Goal: Information Seeking & Learning: Compare options

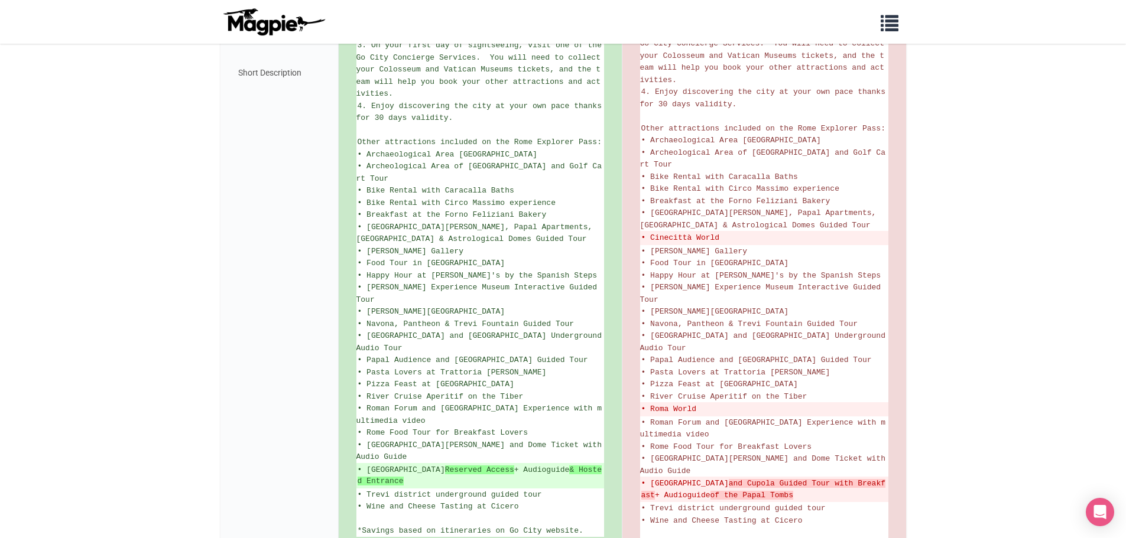
scroll to position [764, 0]
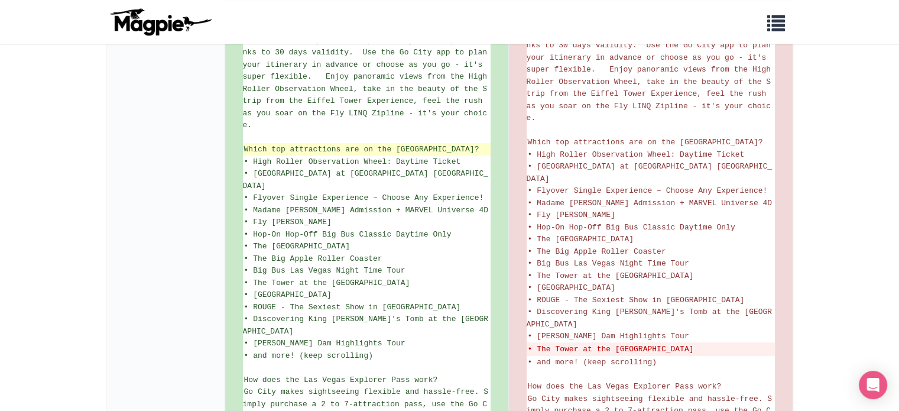
scroll to position [295, 0]
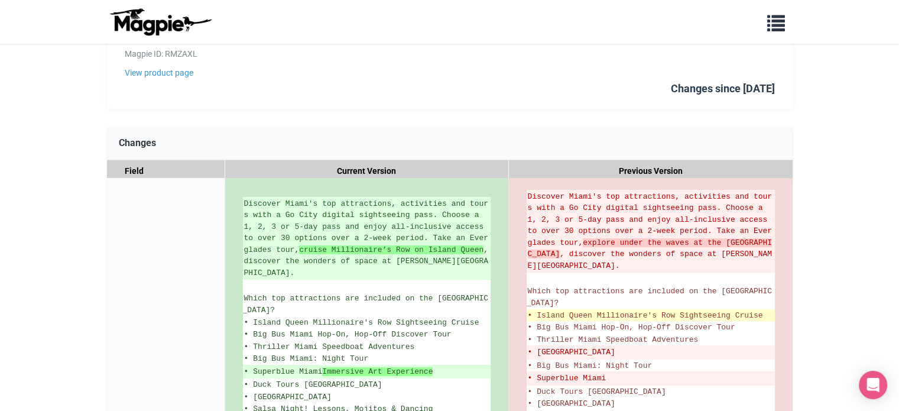
scroll to position [177, 0]
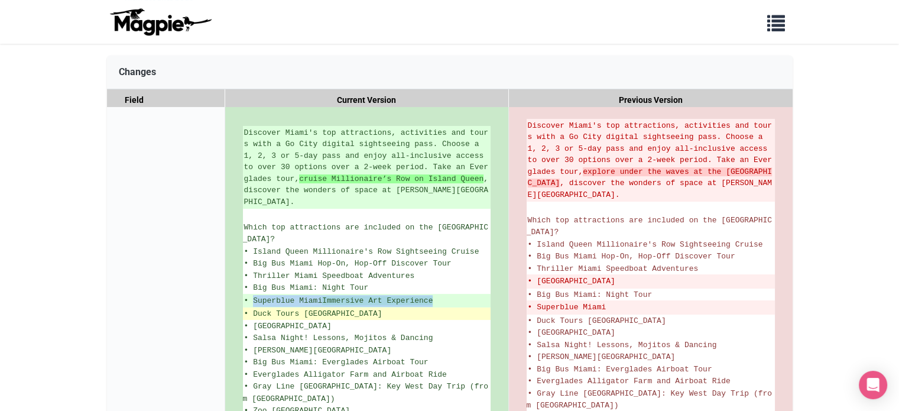
drag, startPoint x: 253, startPoint y: 286, endPoint x: 437, endPoint y: 297, distance: 184.1
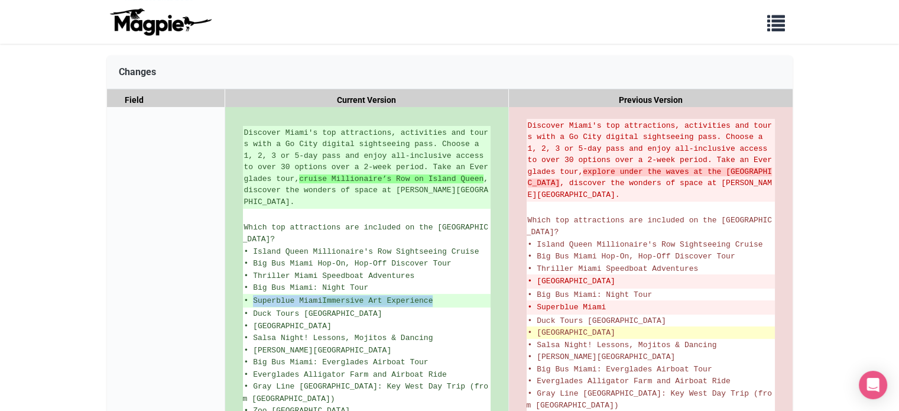
copy ul "Superblue Miami Immersive Art Experience"
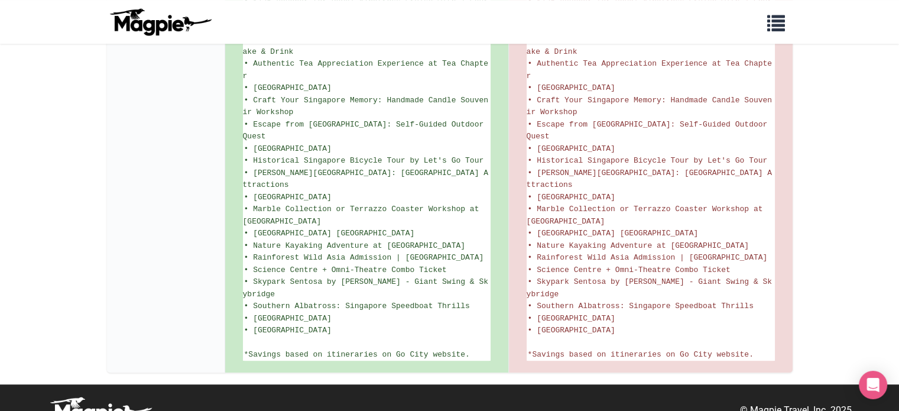
scroll to position [763, 0]
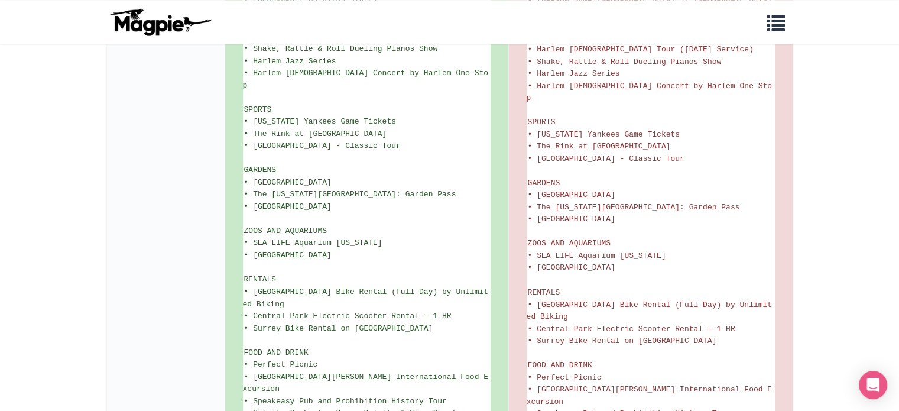
scroll to position [1963, 0]
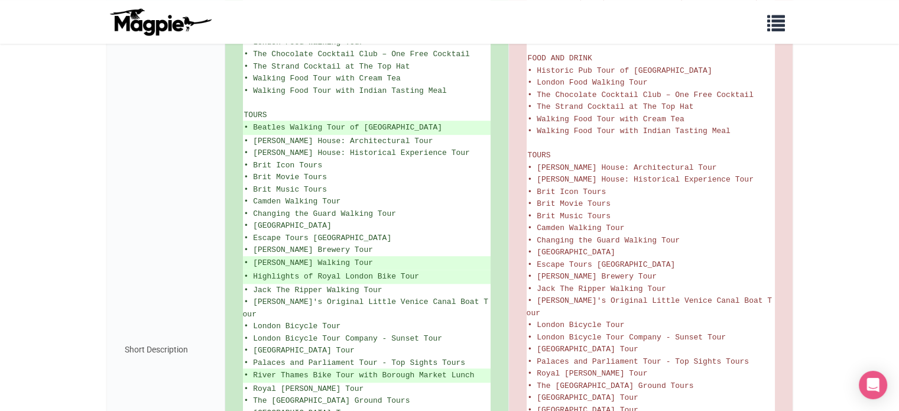
scroll to position [886, 0]
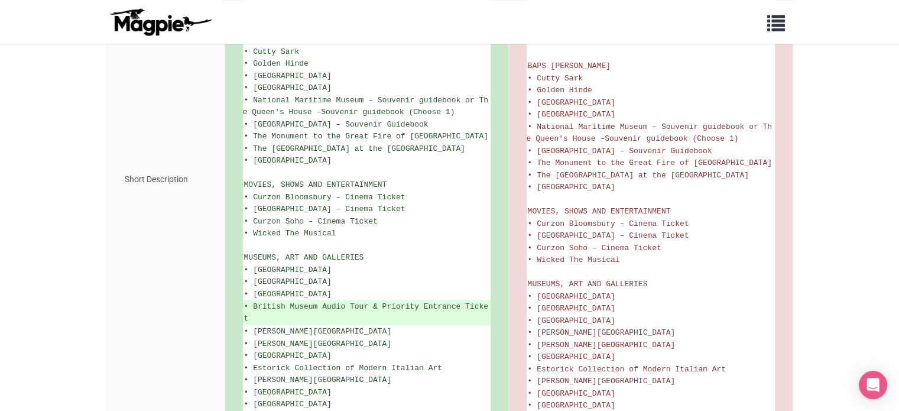
scroll to position [990, 0]
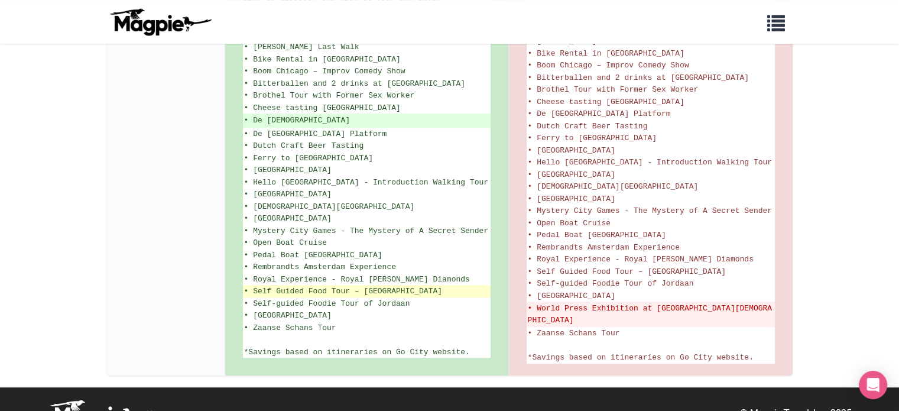
scroll to position [591, 0]
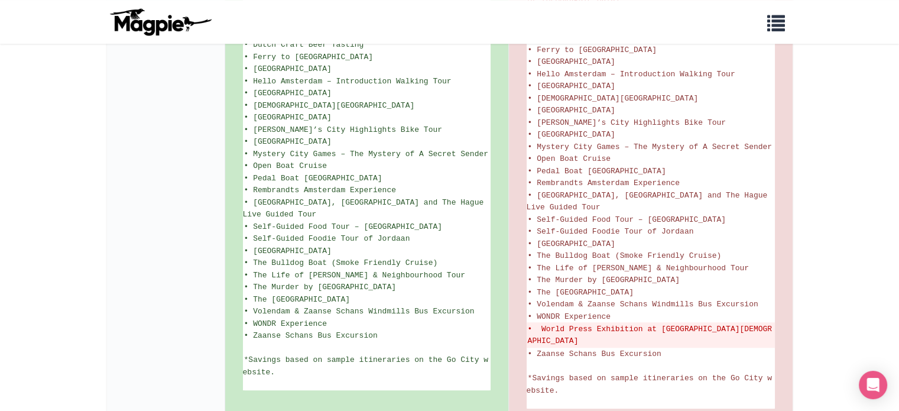
scroll to position [886, 0]
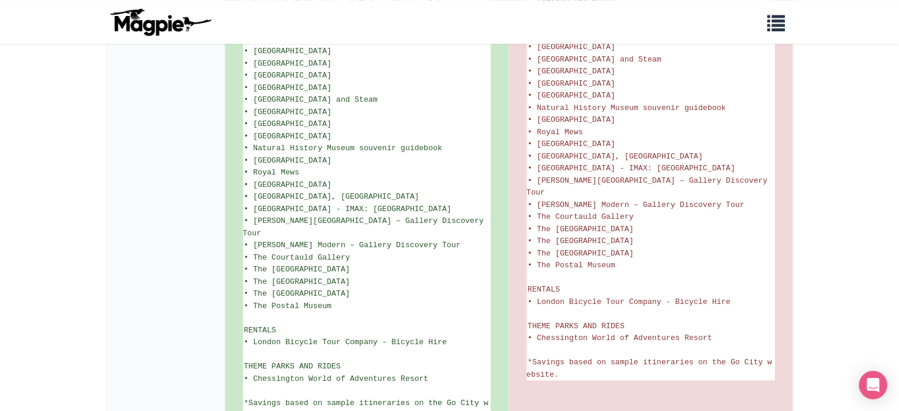
scroll to position [1743, 0]
